Goal: Transaction & Acquisition: Purchase product/service

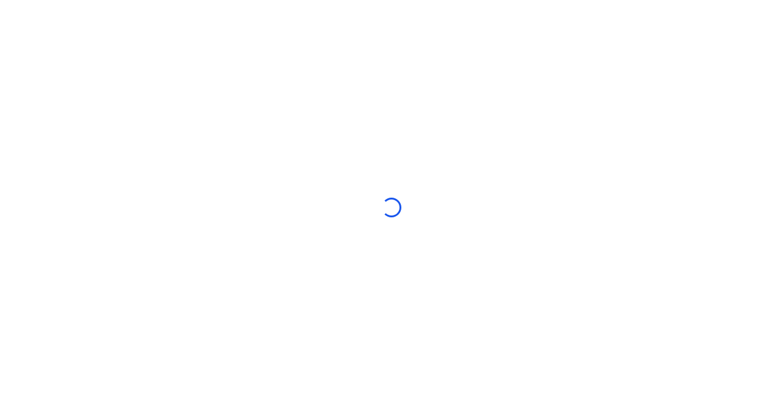
click at [554, 7] on div at bounding box center [391, 207] width 783 height 415
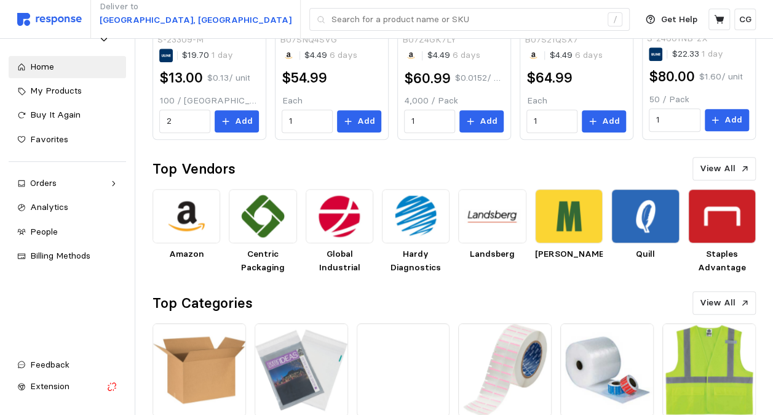
scroll to position [523, 0]
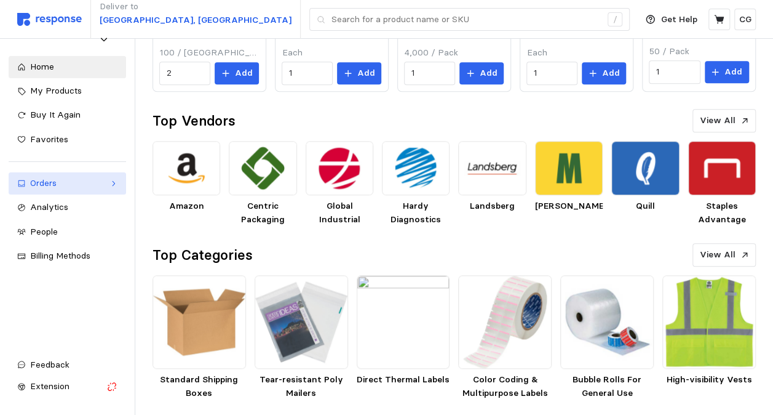
click at [52, 187] on div "Orders" at bounding box center [67, 184] width 74 height 14
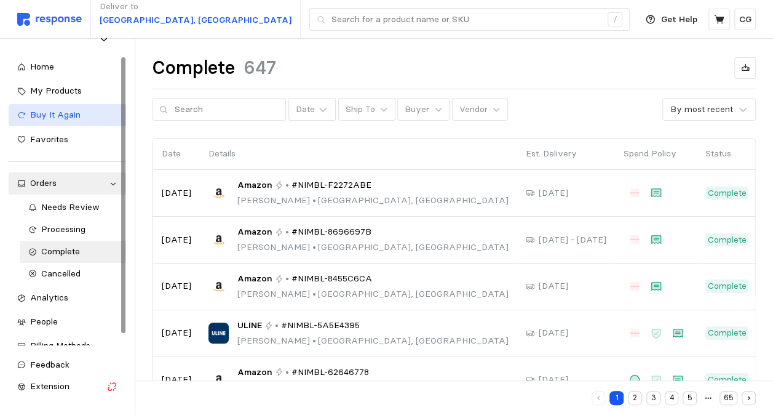
click at [68, 112] on span "Buy It Again" at bounding box center [55, 114] width 50 height 11
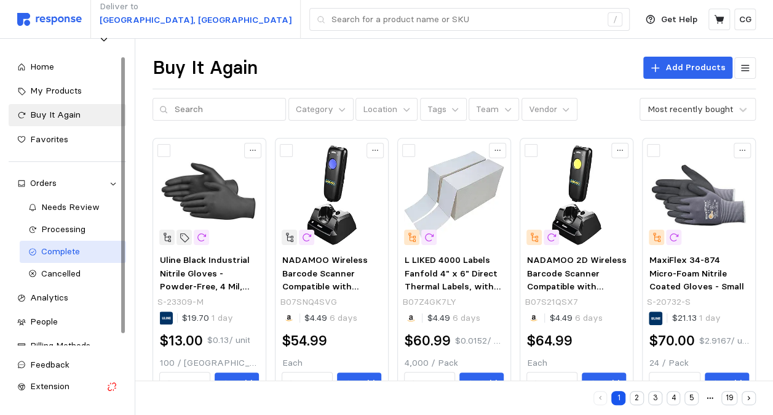
click at [92, 255] on div "Complete" at bounding box center [79, 252] width 76 height 14
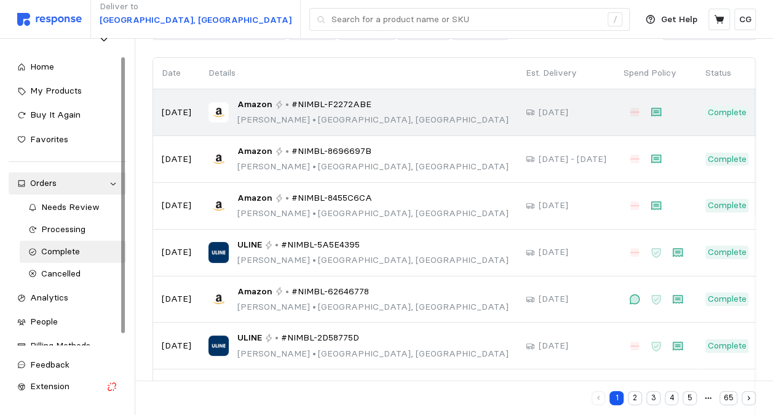
scroll to position [271, 0]
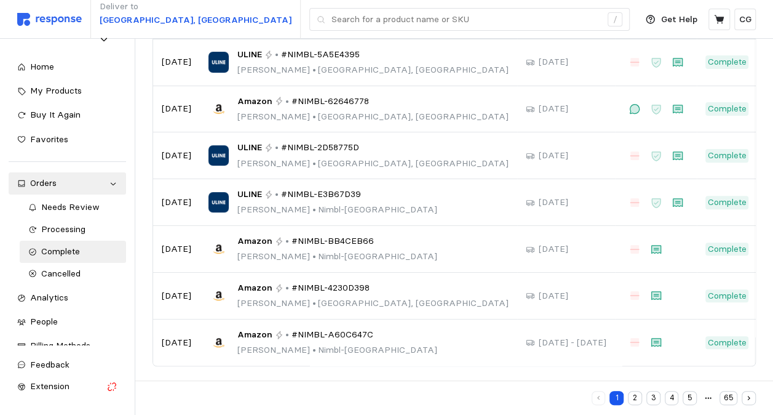
click at [640, 396] on button "2" at bounding box center [635, 398] width 14 height 14
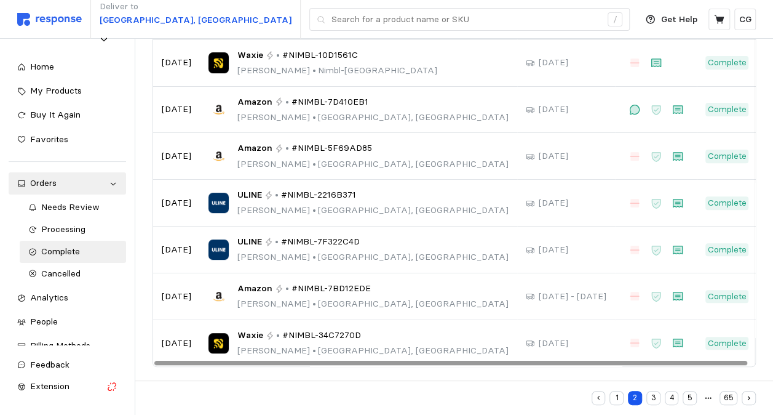
scroll to position [271, 0]
click at [653, 400] on button "3" at bounding box center [654, 398] width 14 height 14
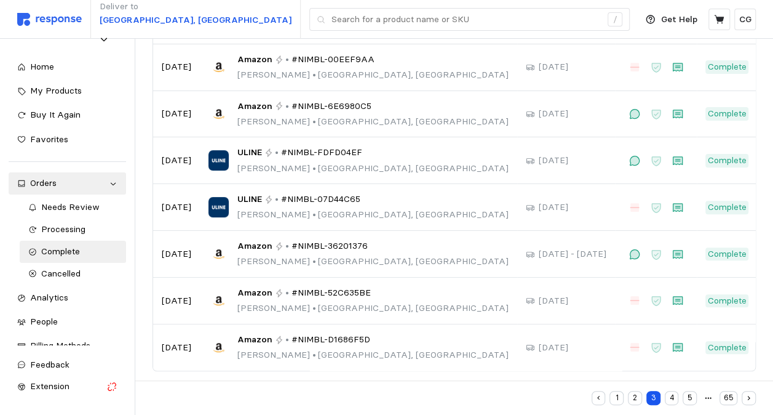
scroll to position [271, 0]
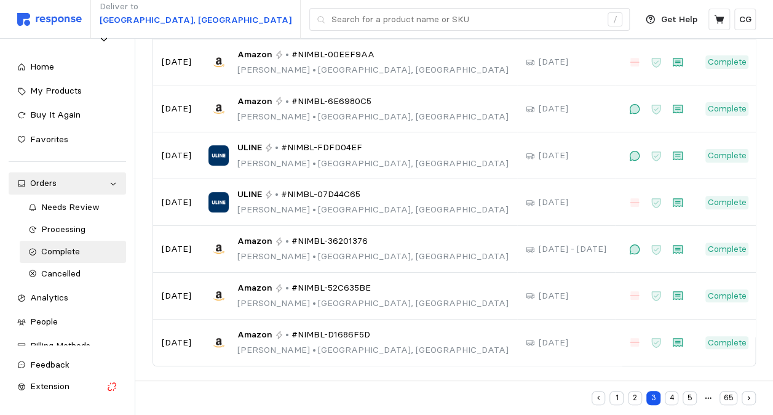
click at [666, 398] on button "4" at bounding box center [672, 398] width 14 height 14
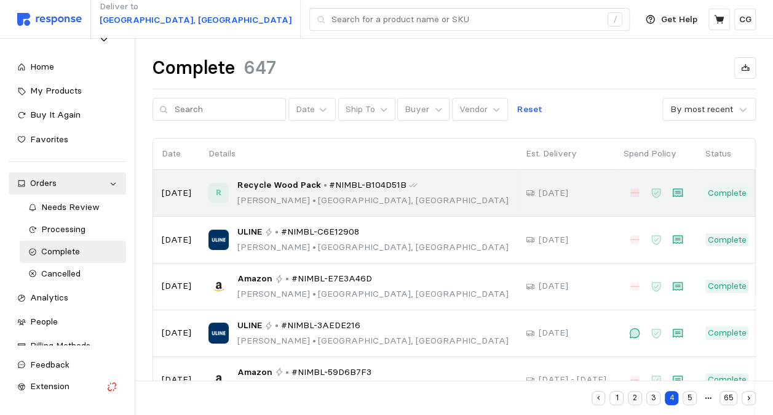
click at [375, 194] on p "[PERSON_NAME] • [GEOGRAPHIC_DATA], [GEOGRAPHIC_DATA]" at bounding box center [372, 201] width 271 height 14
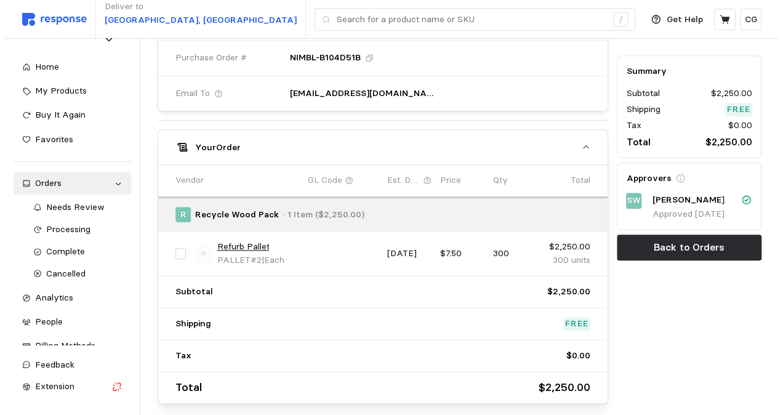
scroll to position [509, 0]
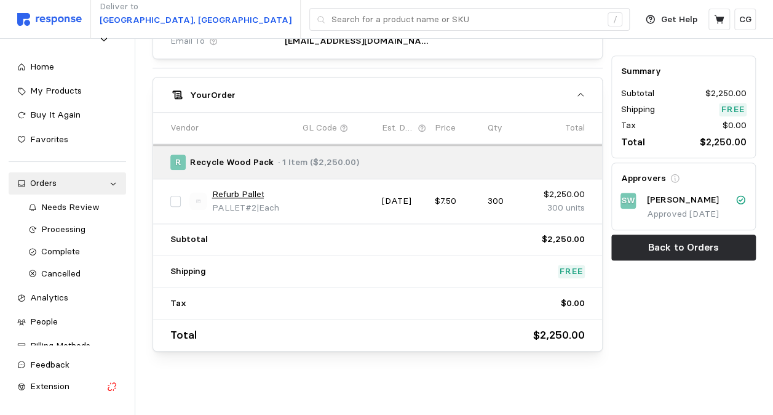
click at [249, 189] on link "Refurb Pallet" at bounding box center [238, 195] width 52 height 14
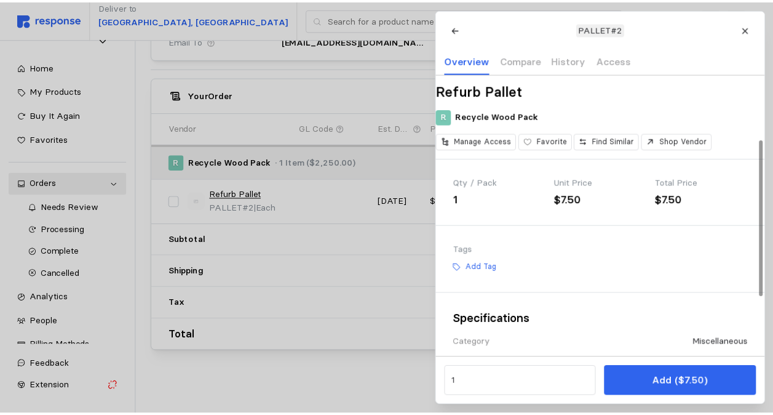
scroll to position [185, 0]
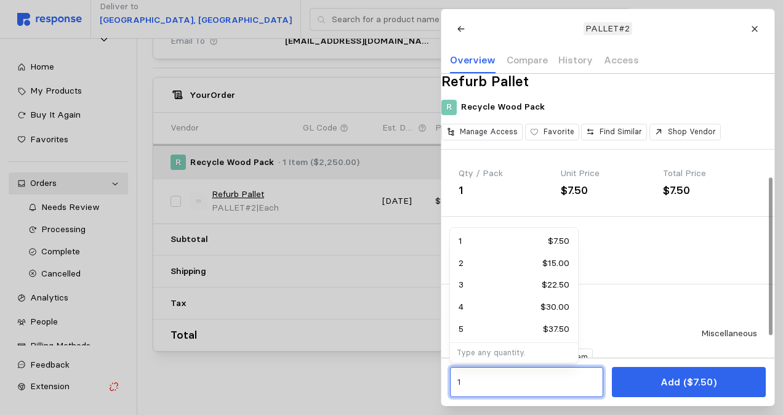
click at [504, 392] on input "1" at bounding box center [526, 382] width 139 height 22
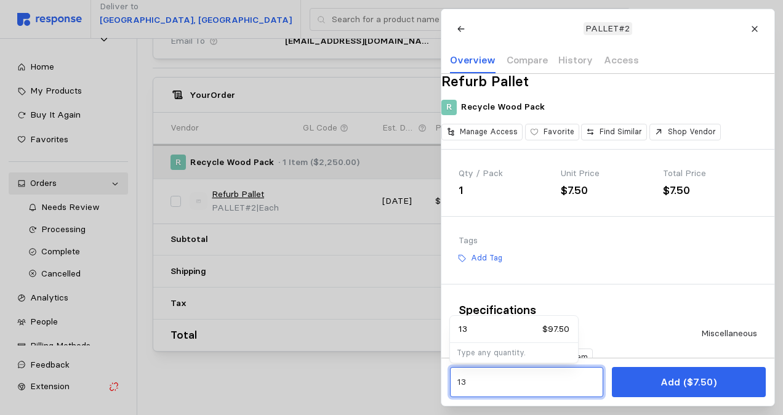
type input "1"
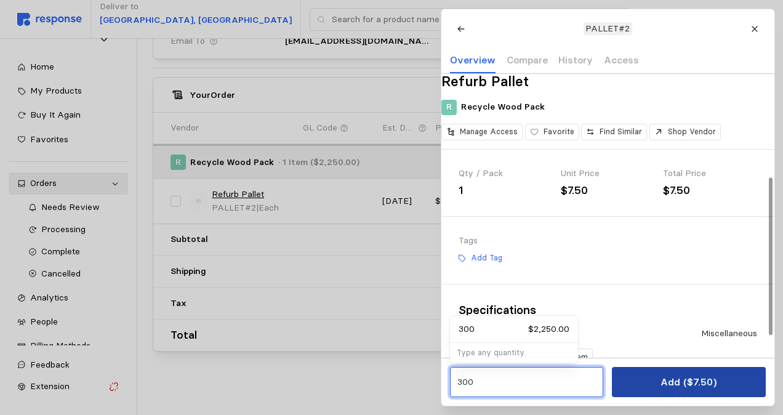
type input "300"
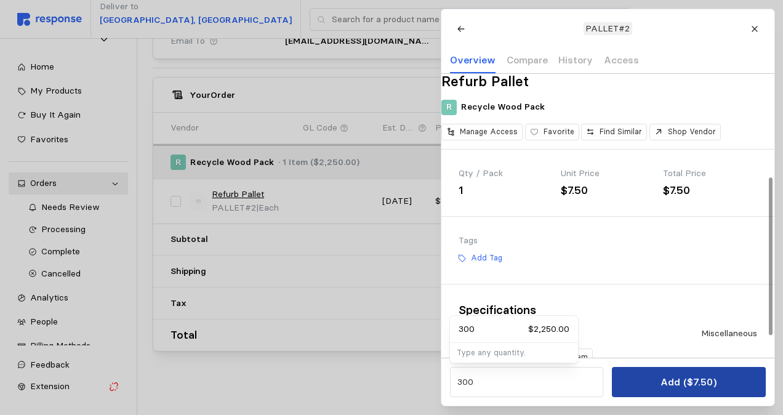
click at [695, 377] on p "Add ($7.50)" at bounding box center [688, 381] width 56 height 15
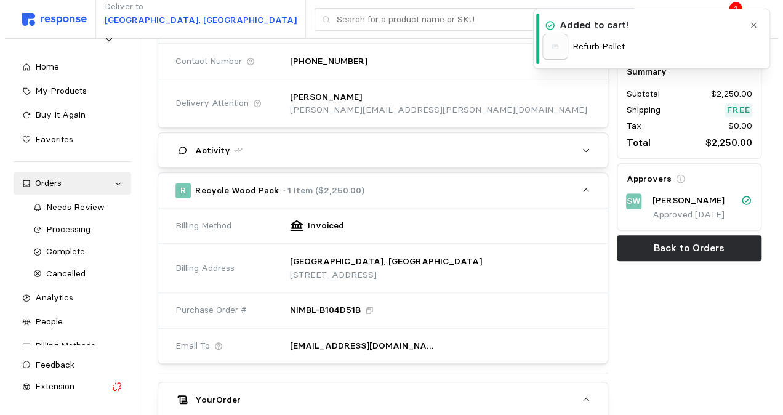
scroll to position [201, 0]
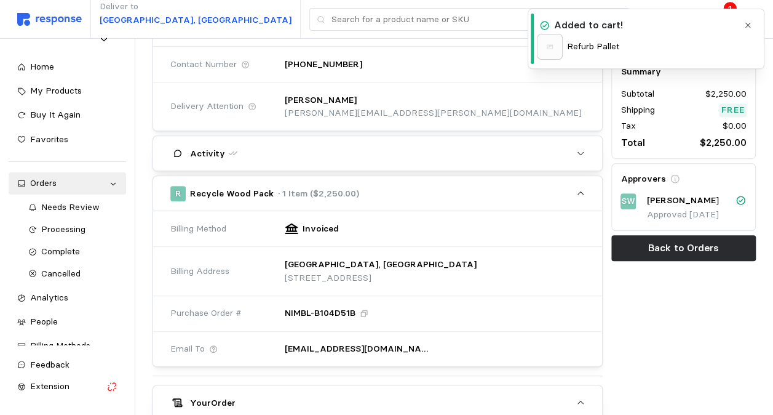
click at [748, 25] on icon "button" at bounding box center [748, 25] width 9 height 9
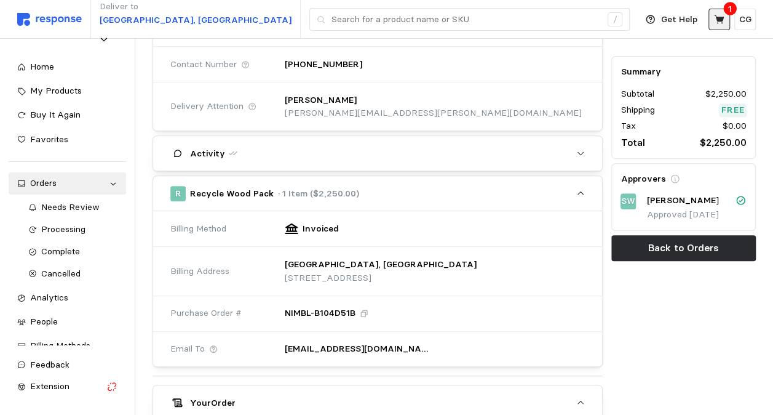
click at [710, 25] on button at bounding box center [720, 20] width 22 height 22
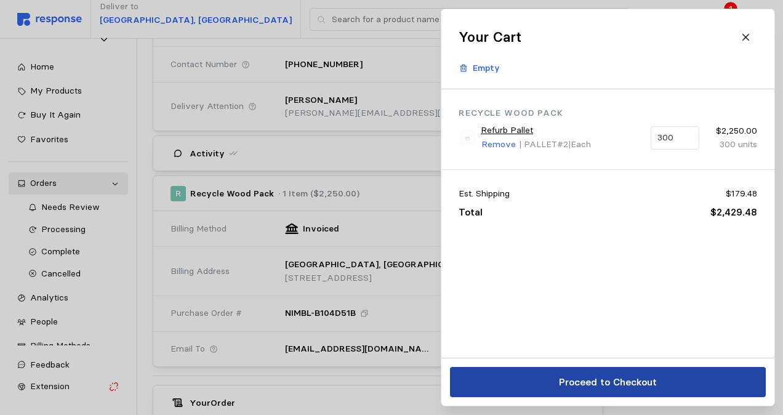
click at [539, 377] on button "Proceed to Checkout" at bounding box center [608, 382] width 316 height 30
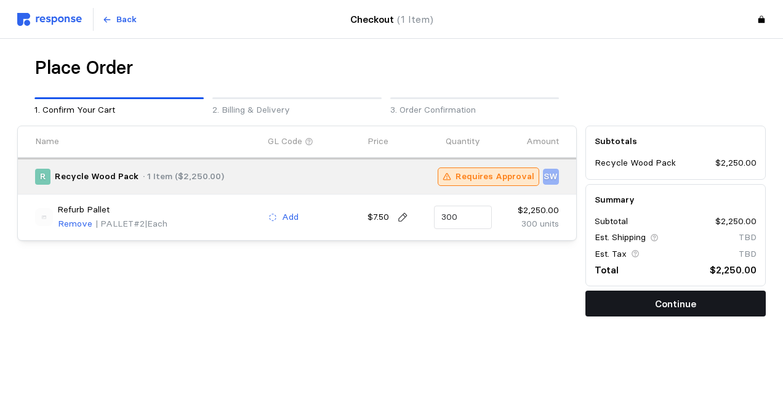
click at [648, 301] on button "Continue" at bounding box center [675, 303] width 181 height 26
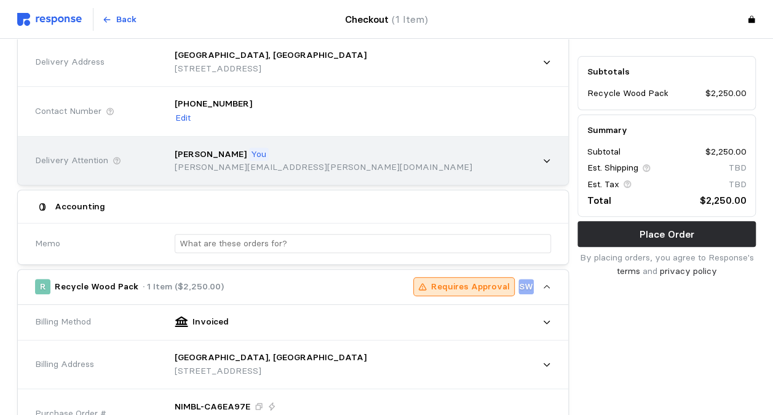
scroll to position [123, 0]
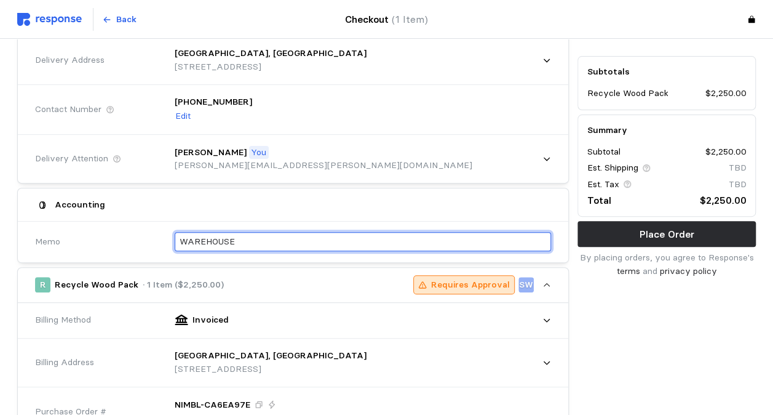
click at [231, 233] on input "WAREHOUSE" at bounding box center [363, 242] width 367 height 18
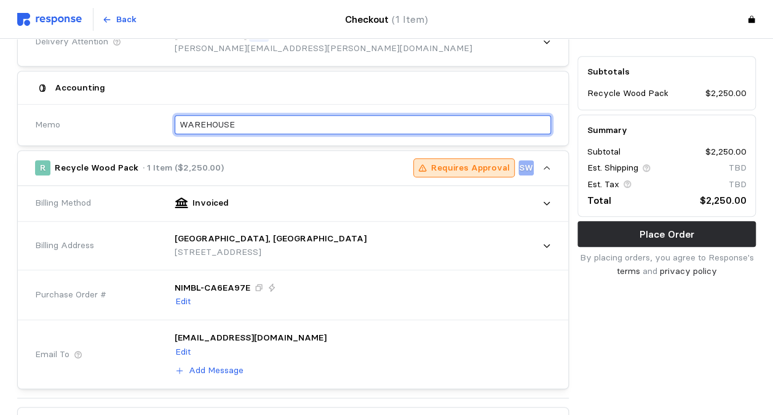
scroll to position [246, 0]
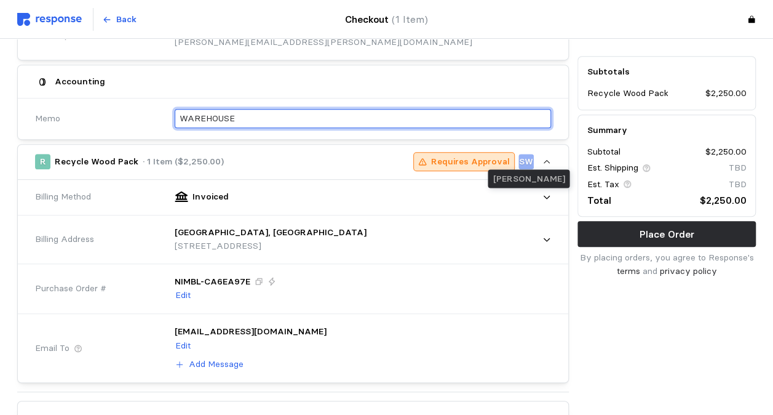
type input "WAREHOUSE"
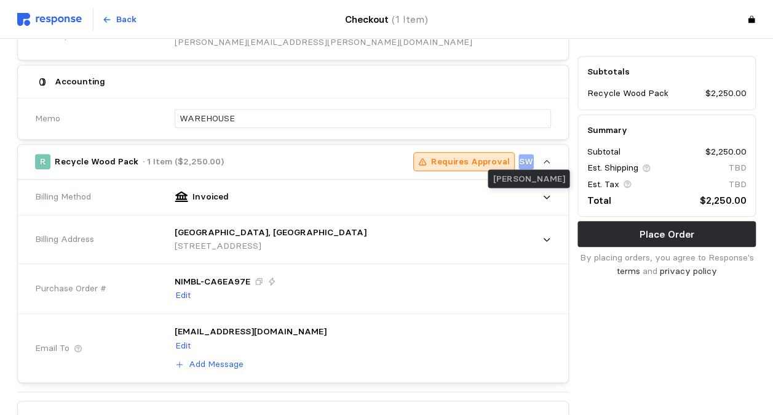
click at [527, 155] on p "SW" at bounding box center [526, 162] width 14 height 14
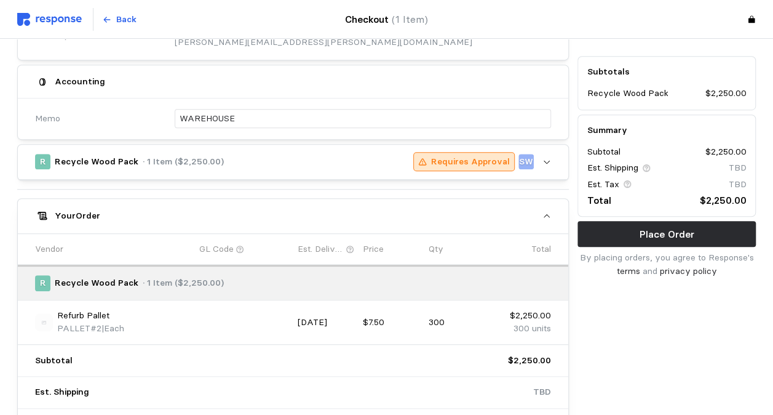
click at [527, 155] on p "SW" at bounding box center [526, 162] width 14 height 14
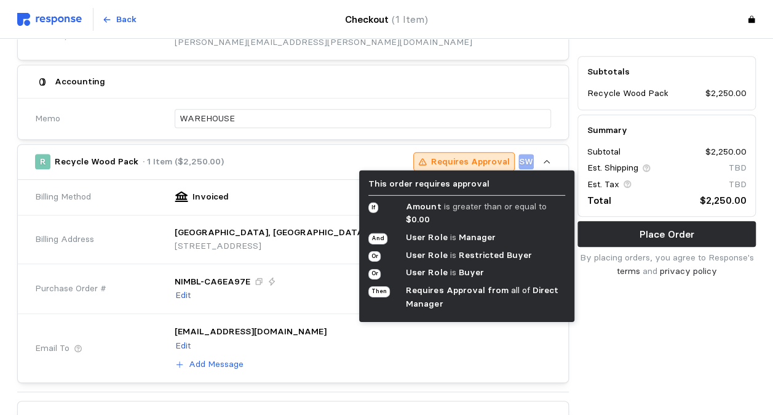
click at [486, 155] on p "Requires Approval" at bounding box center [470, 162] width 79 height 14
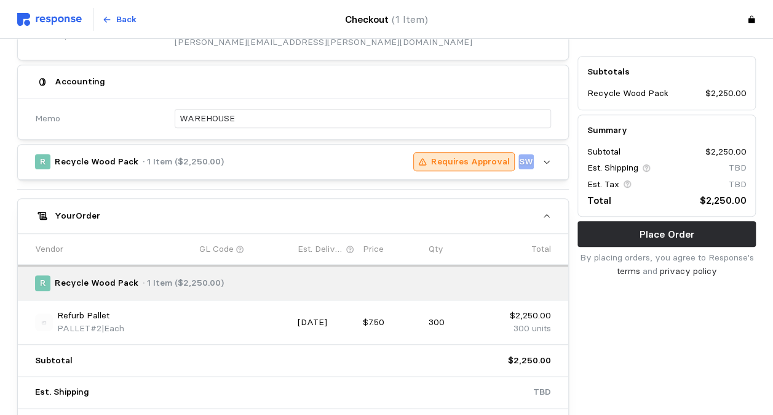
click at [486, 155] on p "Requires Approval" at bounding box center [470, 162] width 79 height 14
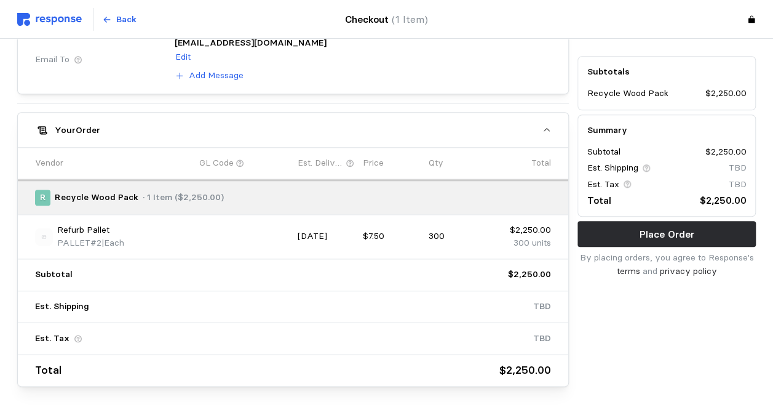
scroll to position [554, 0]
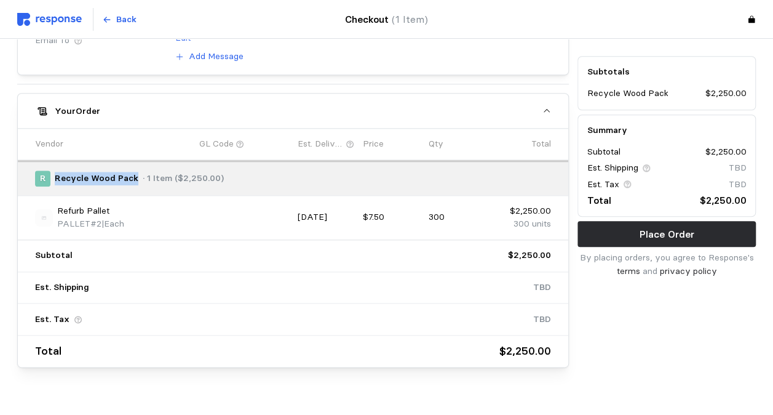
drag, startPoint x: 53, startPoint y: 167, endPoint x: 135, endPoint y: 177, distance: 83.0
click at [135, 177] on div "R Recycle Wood Pack · 1 Item ($2,250.00)" at bounding box center [289, 177] width 508 height 15
copy p "Recycle Wood Pack"
drag, startPoint x: 58, startPoint y: 206, endPoint x: 97, endPoint y: 225, distance: 43.5
click at [97, 225] on div "Refurb Pallet PALLET#2 | Each" at bounding box center [162, 217] width 263 height 35
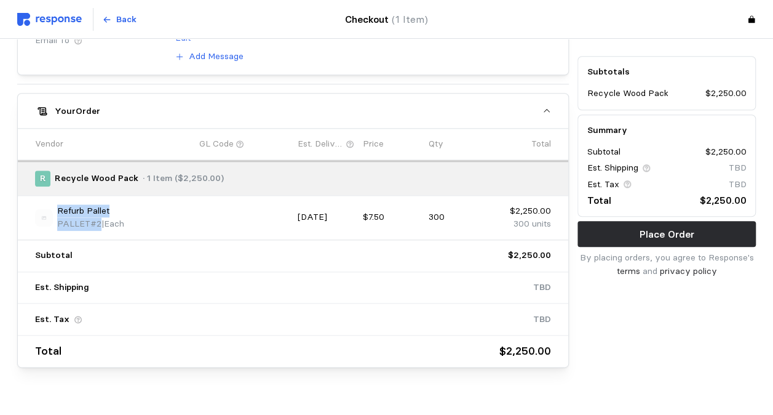
copy div "Refurb Pallet PALLET#2"
